Goal: Task Accomplishment & Management: Use online tool/utility

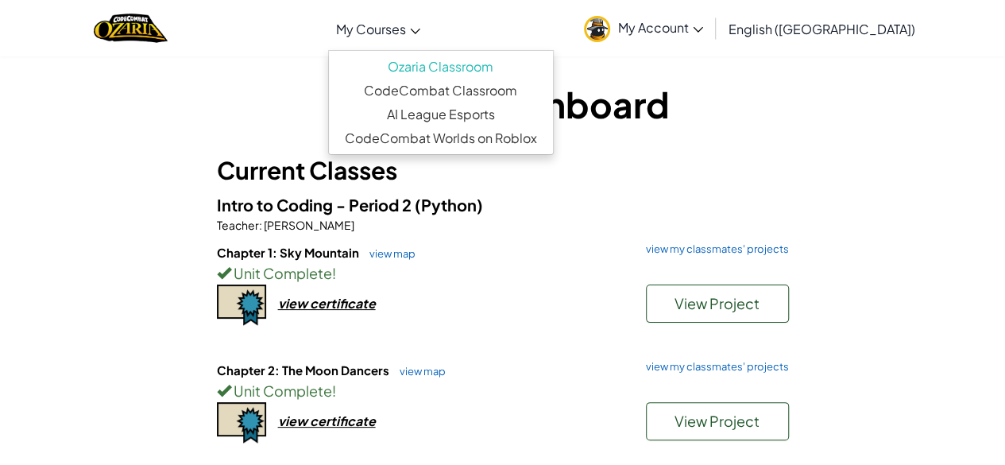
click at [406, 26] on span "My Courses" at bounding box center [371, 29] width 70 height 17
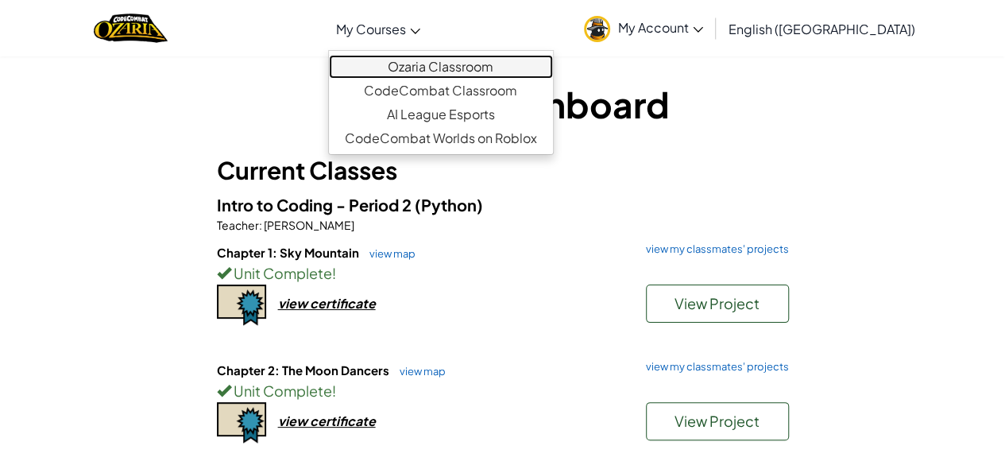
click at [499, 60] on link "Ozaria Classroom" at bounding box center [441, 67] width 224 height 24
click at [432, 67] on link "Ozaria Classroom" at bounding box center [441, 67] width 224 height 24
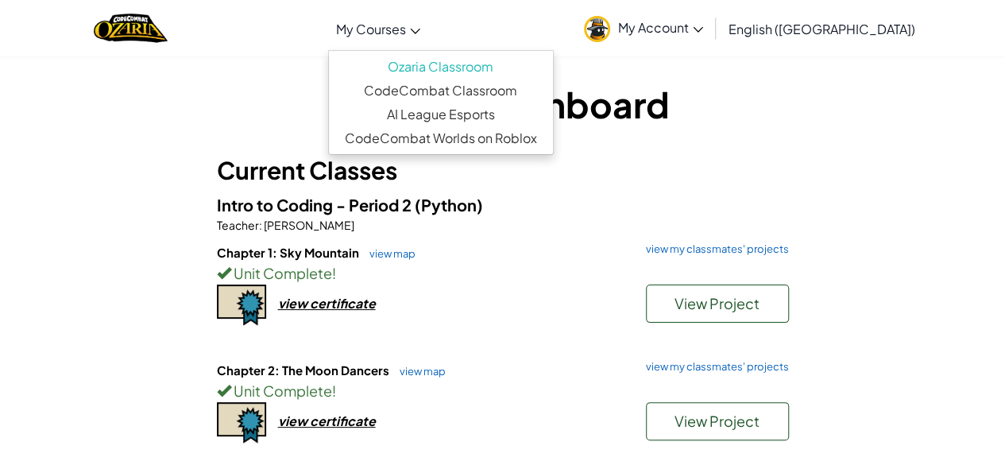
click at [176, 129] on div "Student Dashboard Current Classes Intro to Coding - Period 2 (Python) Teacher :…" at bounding box center [502, 326] width 929 height 495
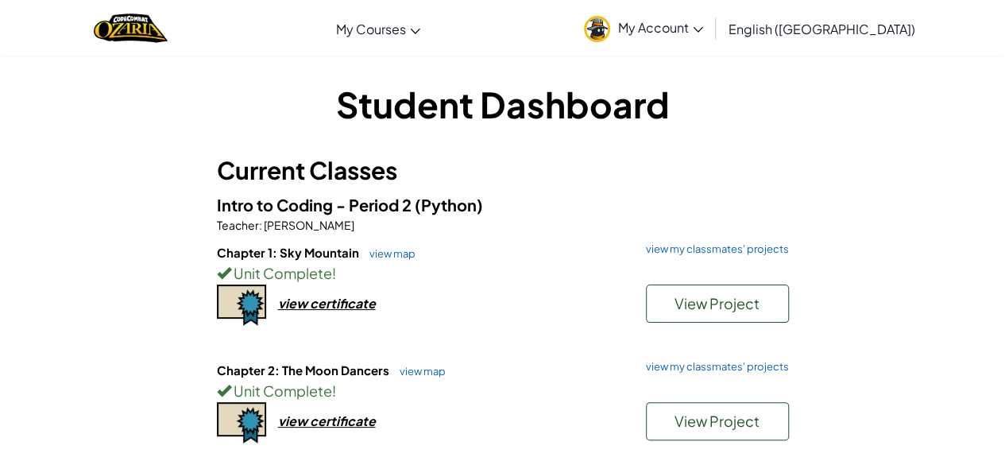
click at [762, 357] on div "Chapter 1: Sky Mountain view map view my classmates' projects Unit Complete ! V…" at bounding box center [503, 303] width 572 height 118
click at [754, 368] on link "view my classmates' projects" at bounding box center [713, 366] width 151 height 10
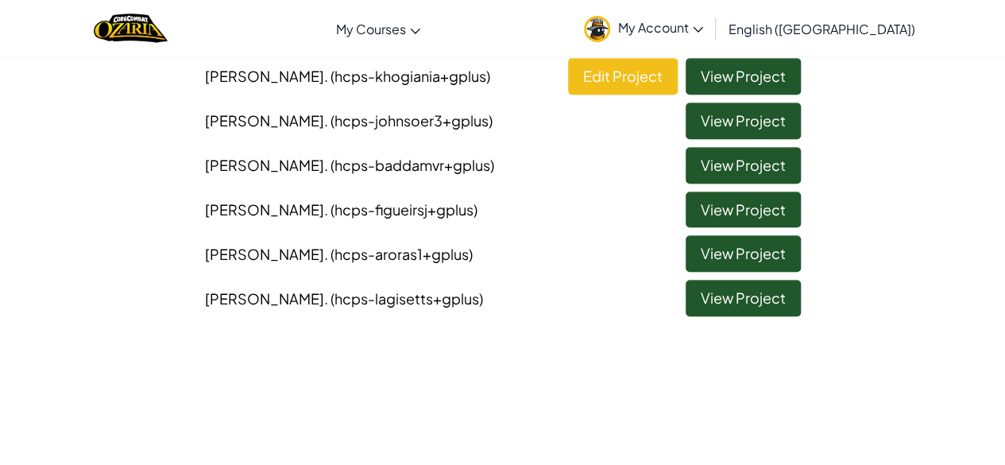
scroll to position [394, 0]
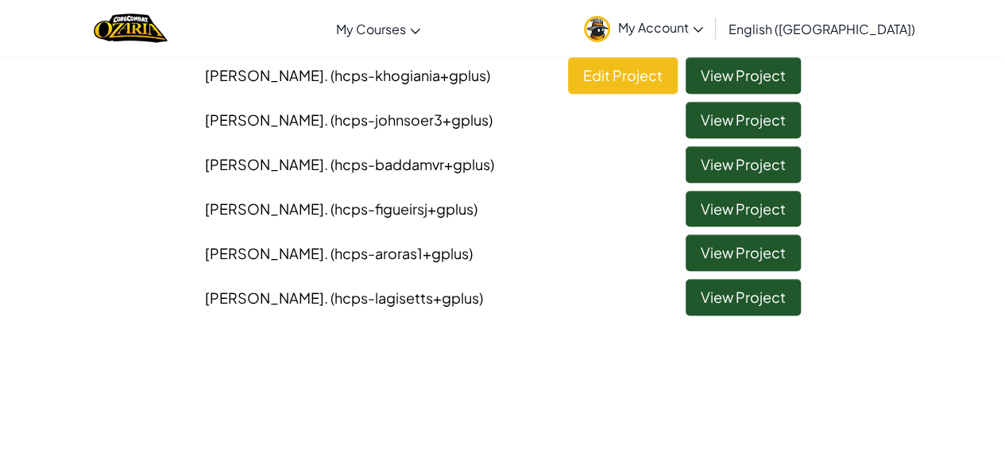
click at [742, 276] on li "[PERSON_NAME] . (hcps-lagisetts+gplus) View Project" at bounding box center [503, 293] width 620 height 44
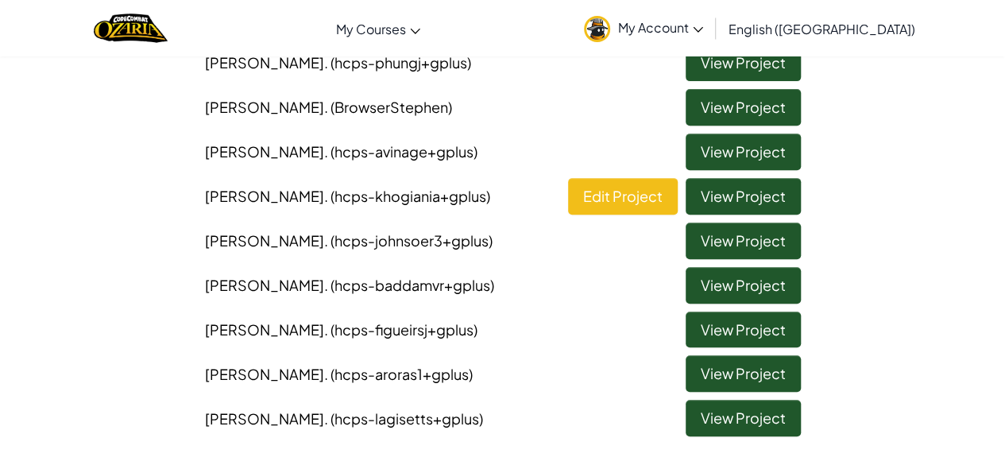
scroll to position [272, 0]
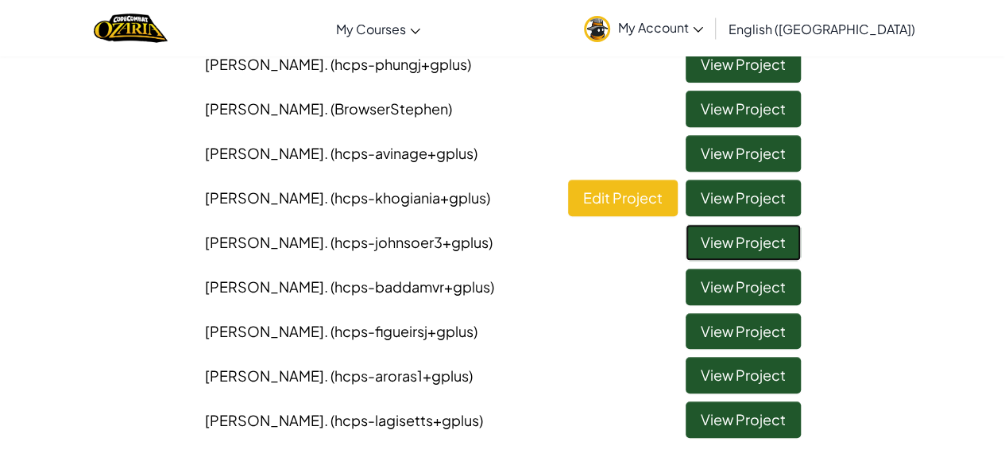
click at [697, 237] on link "View Project" at bounding box center [742, 242] width 115 height 37
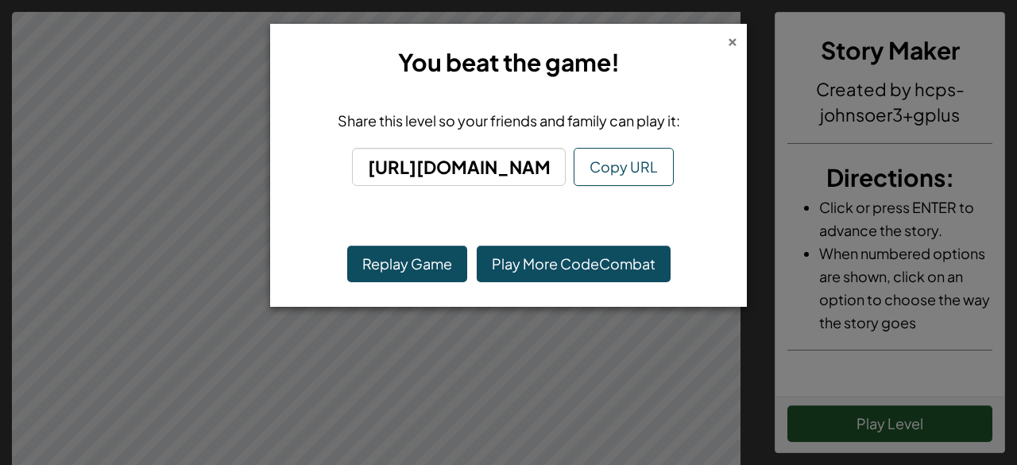
click at [729, 39] on div "×" at bounding box center [732, 39] width 11 height 17
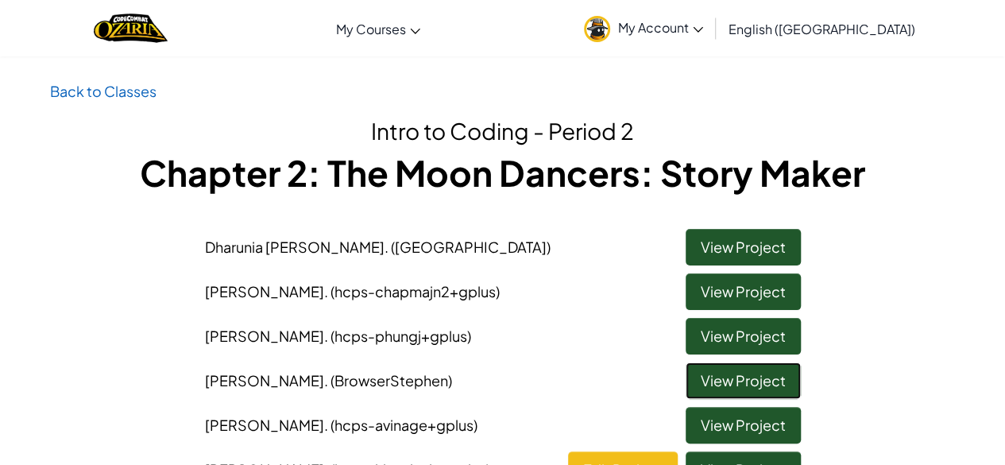
click at [751, 379] on link "View Project" at bounding box center [742, 380] width 115 height 37
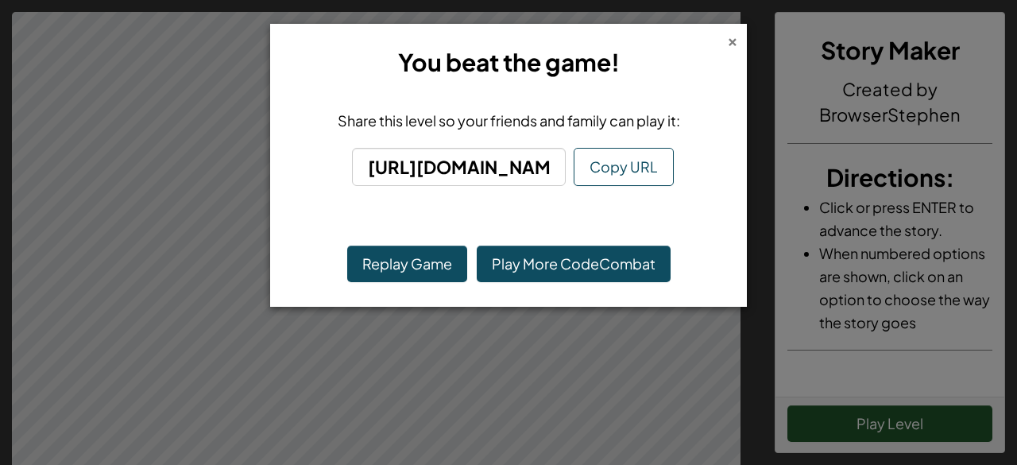
click at [731, 34] on div "×" at bounding box center [732, 39] width 11 height 17
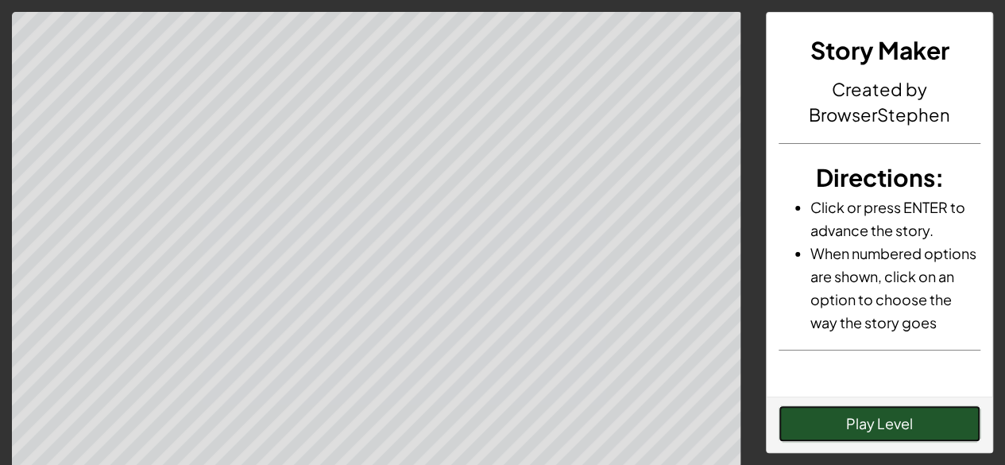
click at [846, 420] on button "Play Level" at bounding box center [879, 423] width 202 height 37
